Goal: Task Accomplishment & Management: Use online tool/utility

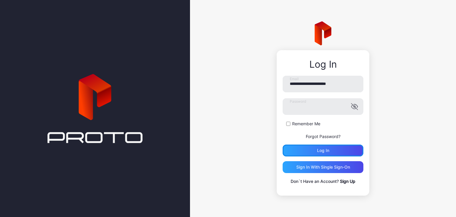
click at [328, 149] on div "Log in" at bounding box center [323, 150] width 12 height 5
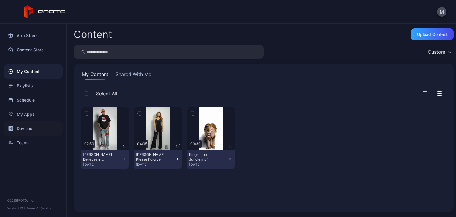
click at [22, 128] on div "Devices" at bounding box center [33, 128] width 59 height 14
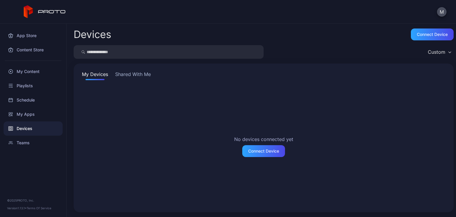
click at [129, 76] on button "Shared With Me" at bounding box center [133, 76] width 38 height 10
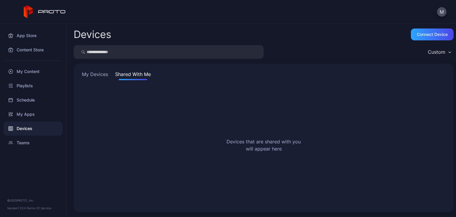
click at [97, 76] on button "My Devices" at bounding box center [95, 76] width 29 height 10
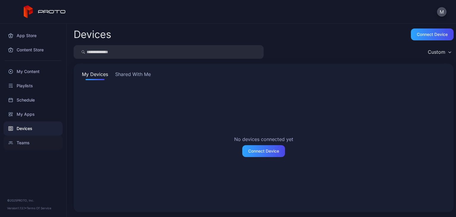
click at [28, 142] on div "Teams" at bounding box center [33, 143] width 59 height 14
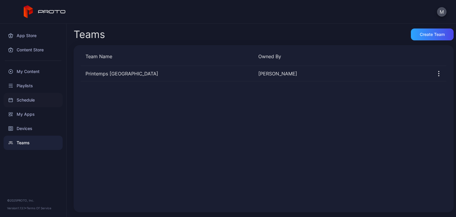
click at [30, 100] on div "Schedule" at bounding box center [33, 100] width 59 height 14
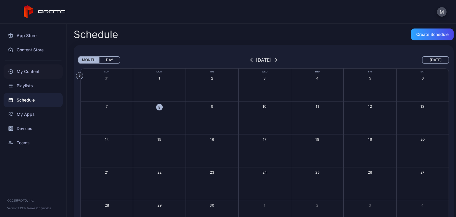
click at [29, 72] on div "My Content" at bounding box center [33, 71] width 59 height 14
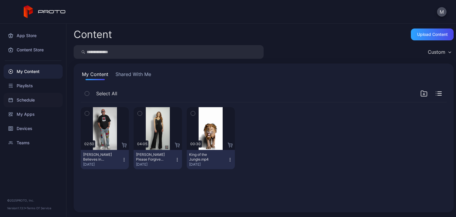
click at [22, 98] on div "Schedule" at bounding box center [33, 100] width 59 height 14
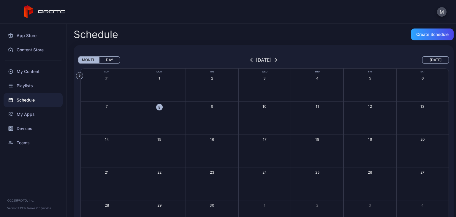
click at [173, 113] on button "8" at bounding box center [159, 117] width 53 height 33
